Goal: Information Seeking & Learning: Learn about a topic

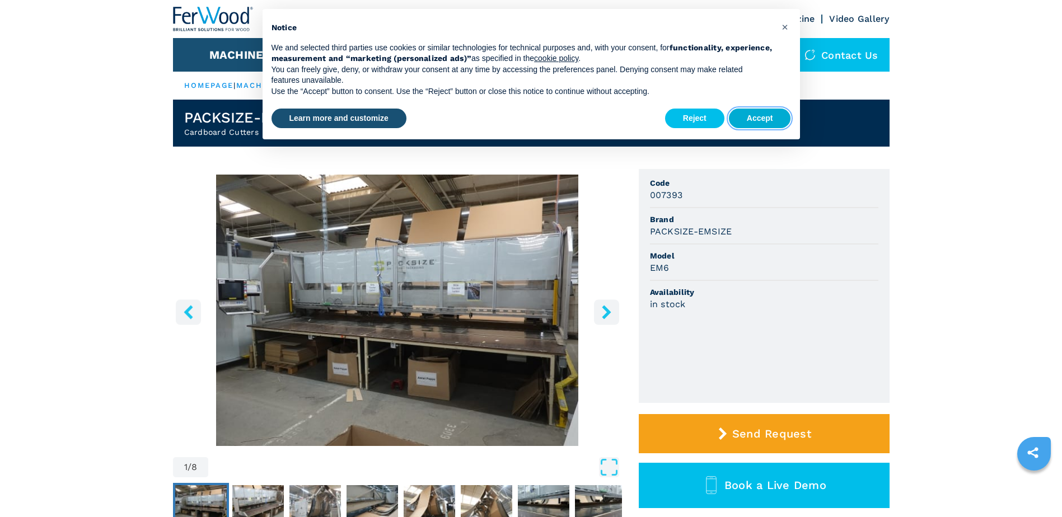
click at [746, 118] on button "Accept" at bounding box center [760, 119] width 62 height 20
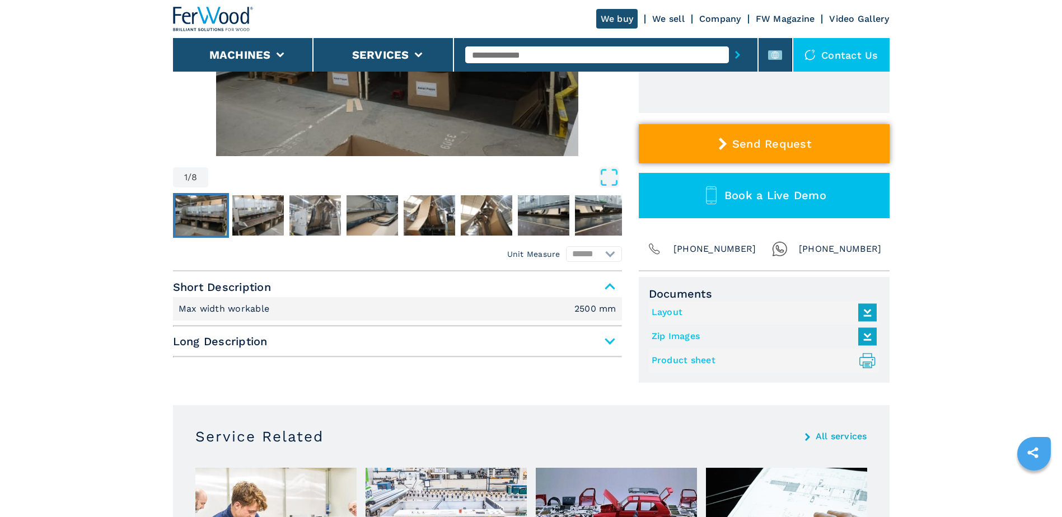
scroll to position [298, 0]
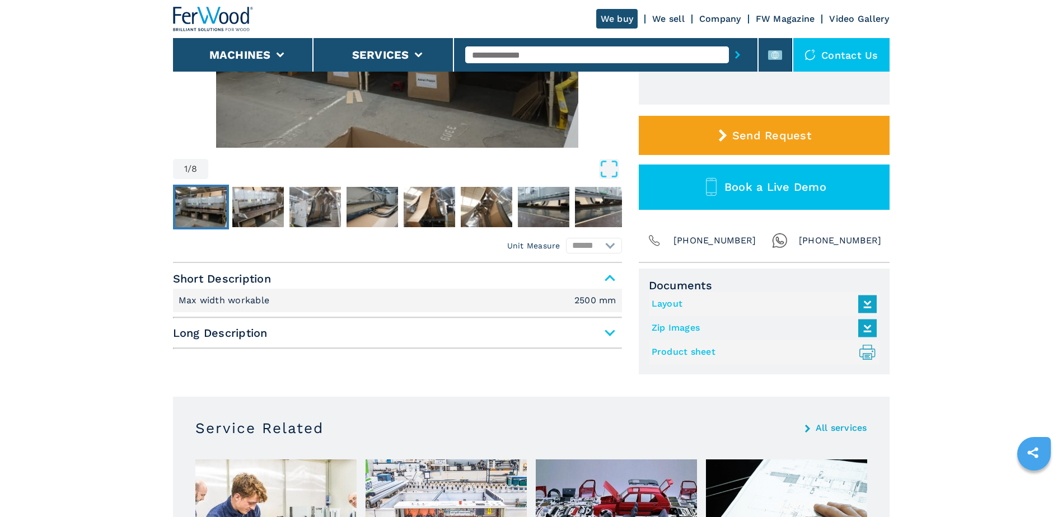
click at [741, 304] on link "Layout" at bounding box center [762, 304] width 220 height 18
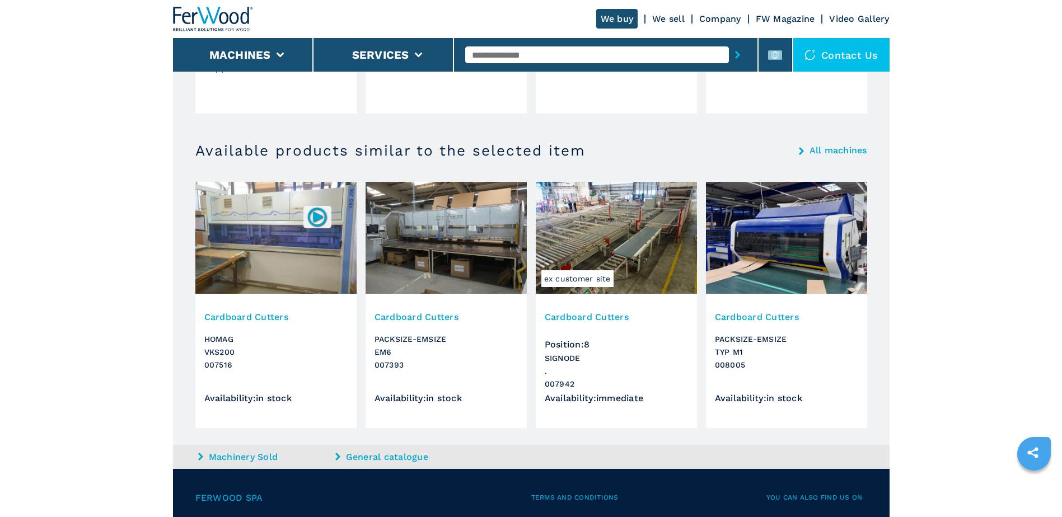
scroll to position [970, 0]
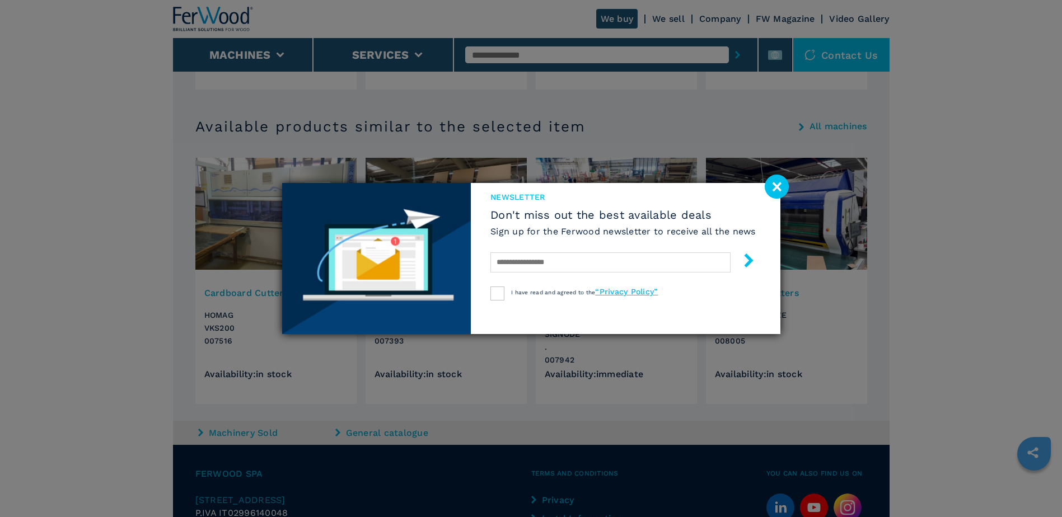
click at [777, 193] on image at bounding box center [777, 187] width 24 height 24
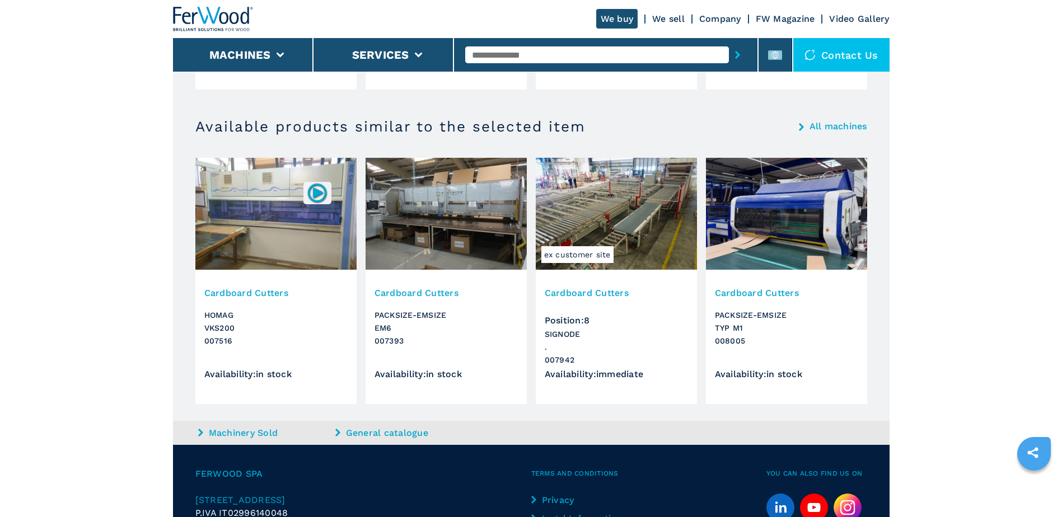
click at [503, 213] on img at bounding box center [446, 214] width 161 height 112
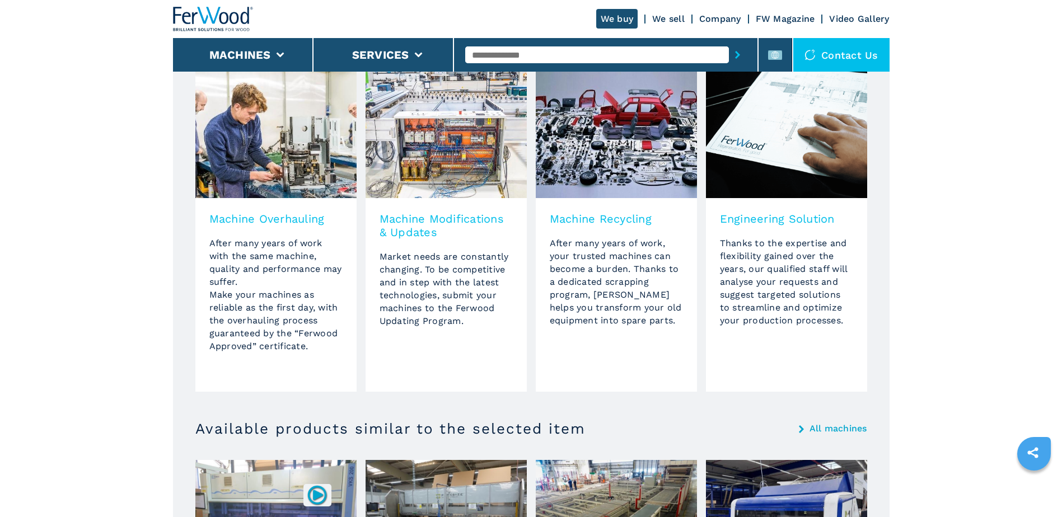
scroll to position [448, 0]
